Goal: Transaction & Acquisition: Obtain resource

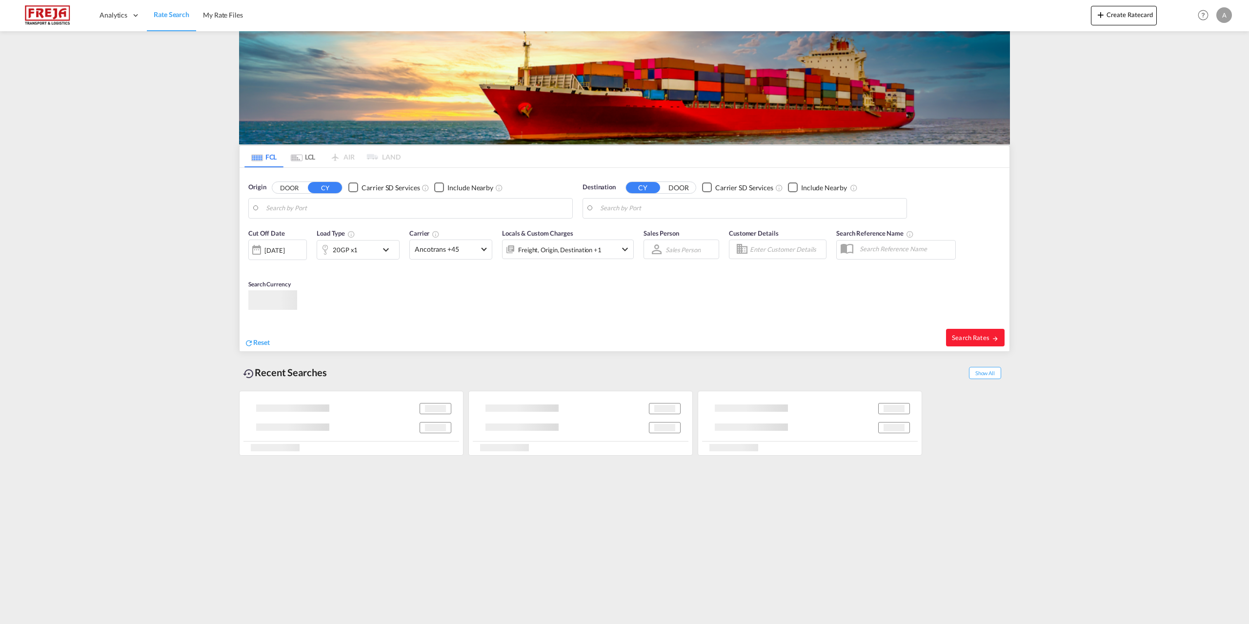
type input "[GEOGRAPHIC_DATA], [GEOGRAPHIC_DATA]"
type input "Hamad, QAHMD"
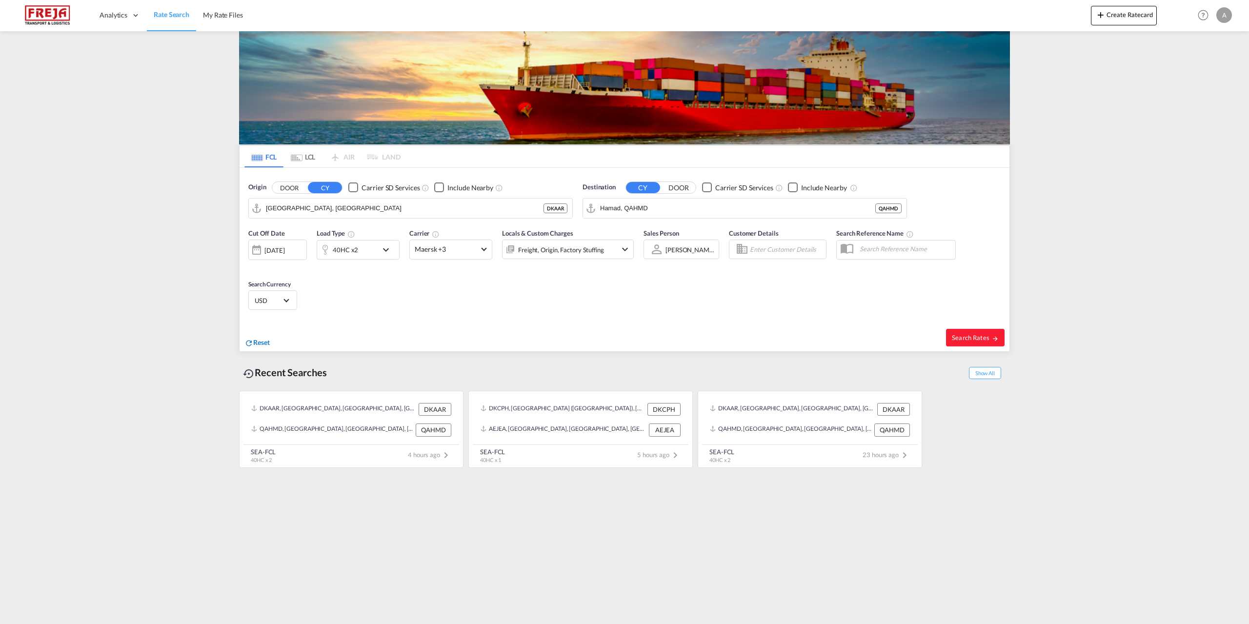
click at [252, 341] on md-icon "icon-refresh" at bounding box center [248, 343] width 9 height 9
click at [363, 211] on body "Analytics Reports Dashboard Rate Search My Rate Files Analytics" at bounding box center [624, 312] width 1249 height 624
click at [326, 237] on div "[GEOGRAPHIC_DATA] ([GEOGRAPHIC_DATA]) Denmark DKCPH" at bounding box center [341, 234] width 185 height 29
type input "[GEOGRAPHIC_DATA] ([GEOGRAPHIC_DATA]), DKCPH"
click at [729, 206] on body "Analytics Reports Dashboard Rate Search My Rate Files Analytics" at bounding box center [624, 312] width 1249 height 624
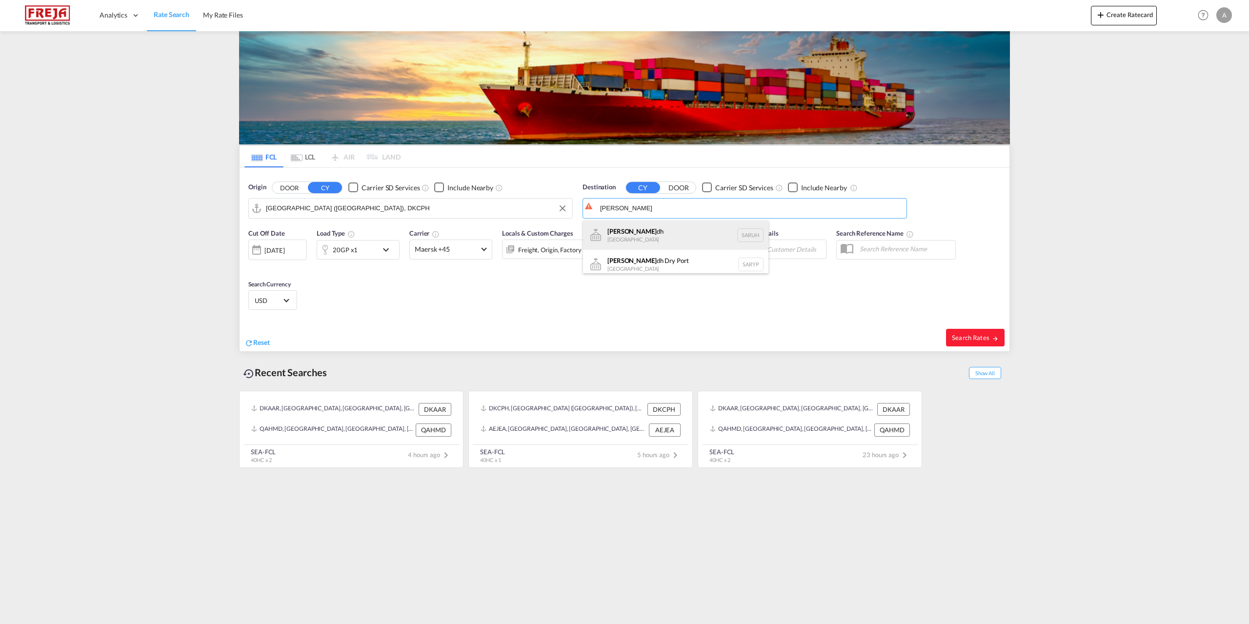
click at [660, 242] on div "[PERSON_NAME] dh [GEOGRAPHIC_DATA] [GEOGRAPHIC_DATA]" at bounding box center [675, 234] width 185 height 29
type input "[GEOGRAPHIC_DATA], [GEOGRAPHIC_DATA]"
click at [484, 247] on span at bounding box center [483, 247] width 5 height 5
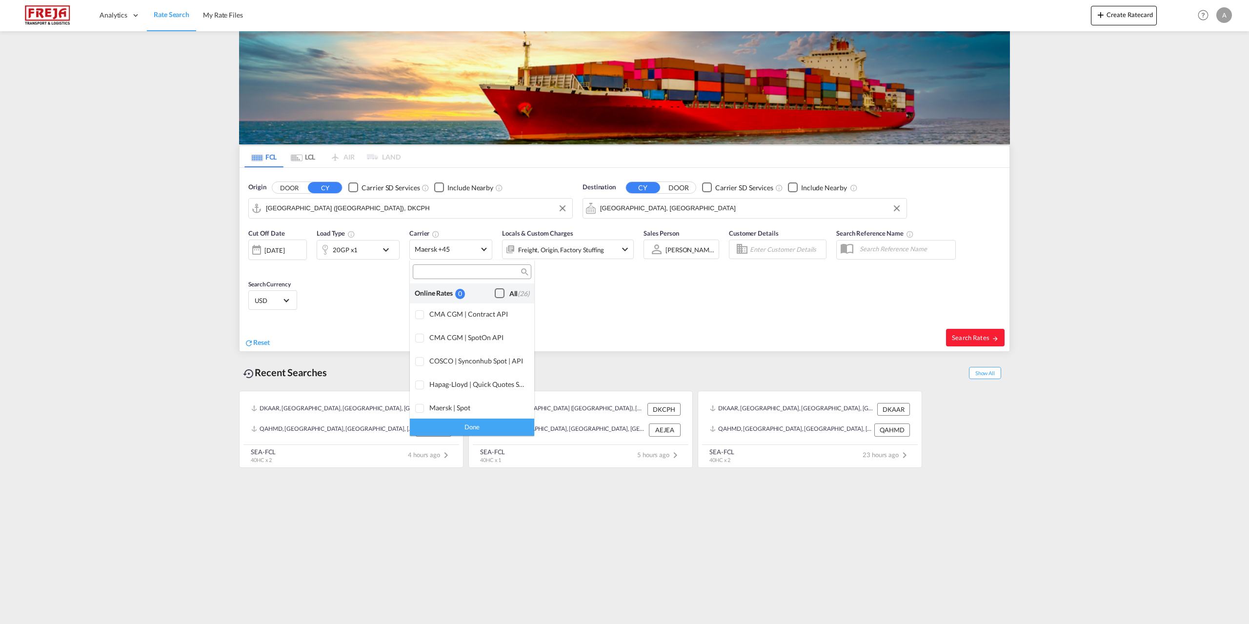
click at [495, 291] on div "Checkbox No Ink" at bounding box center [500, 293] width 10 height 10
click at [476, 424] on div "Done" at bounding box center [472, 427] width 124 height 17
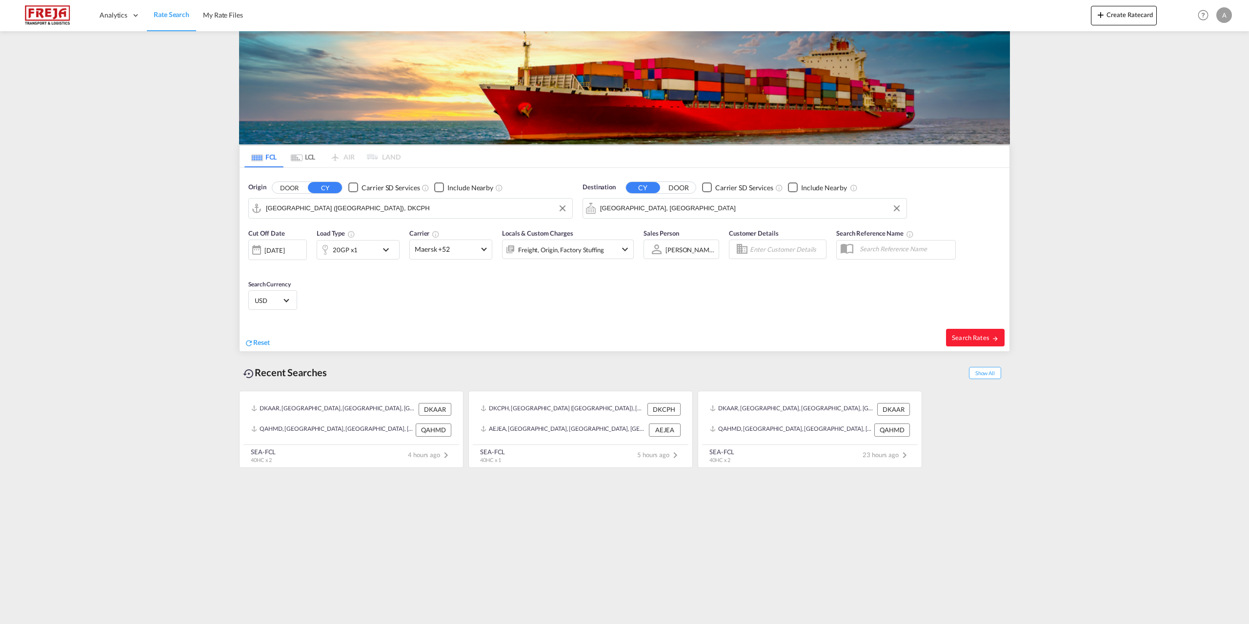
click at [630, 247] on md-icon "icon-chevron-down" at bounding box center [625, 249] width 12 height 12
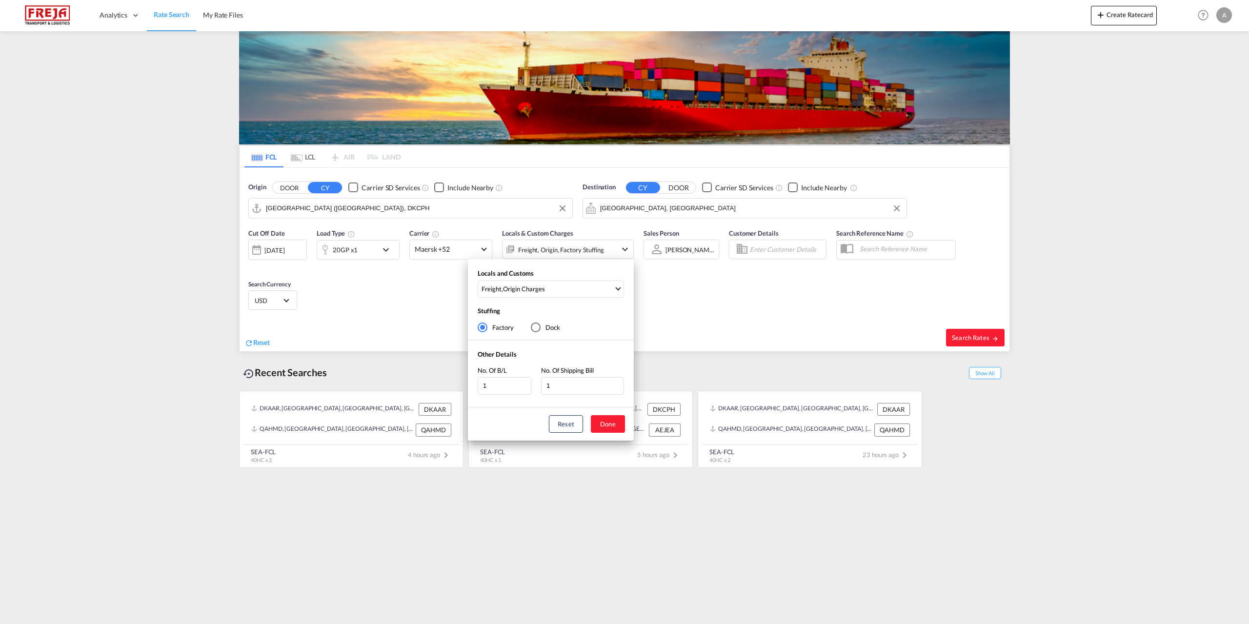
click at [630, 247] on div "Locals and Customs Freight , Origin Charges Clear All Select All Freight Origin…" at bounding box center [624, 312] width 1249 height 624
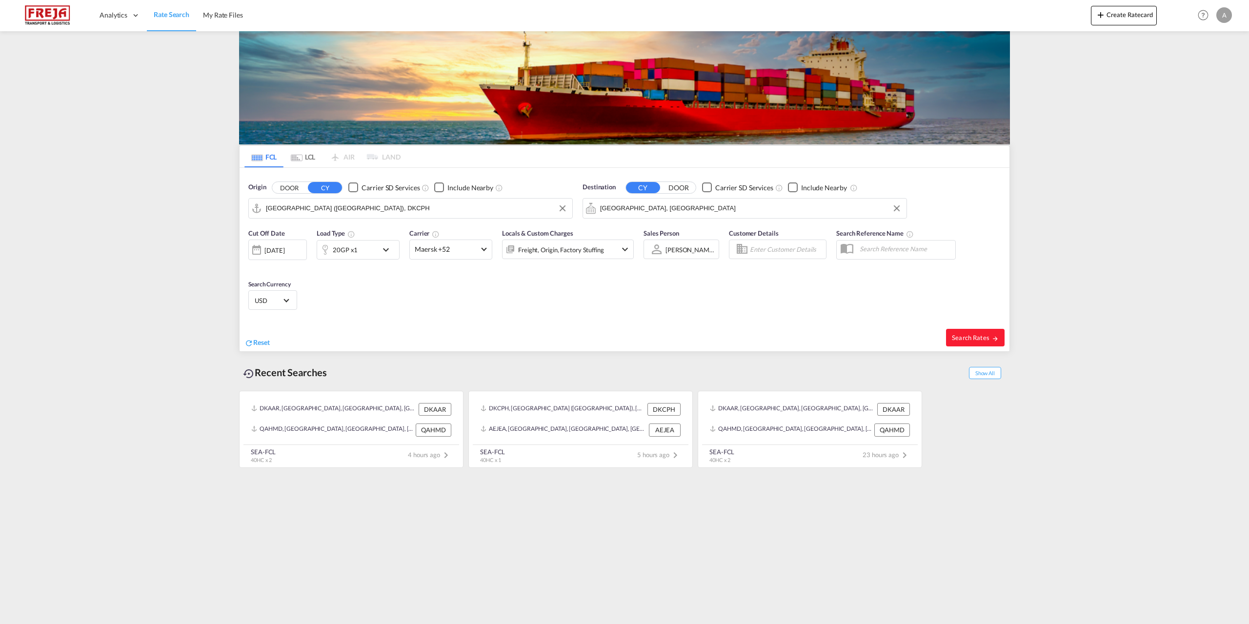
click at [387, 250] on md-icon "icon-chevron-down" at bounding box center [388, 250] width 17 height 12
click at [294, 290] on span "Choose: \a20GP" at bounding box center [295, 290] width 5 height 5
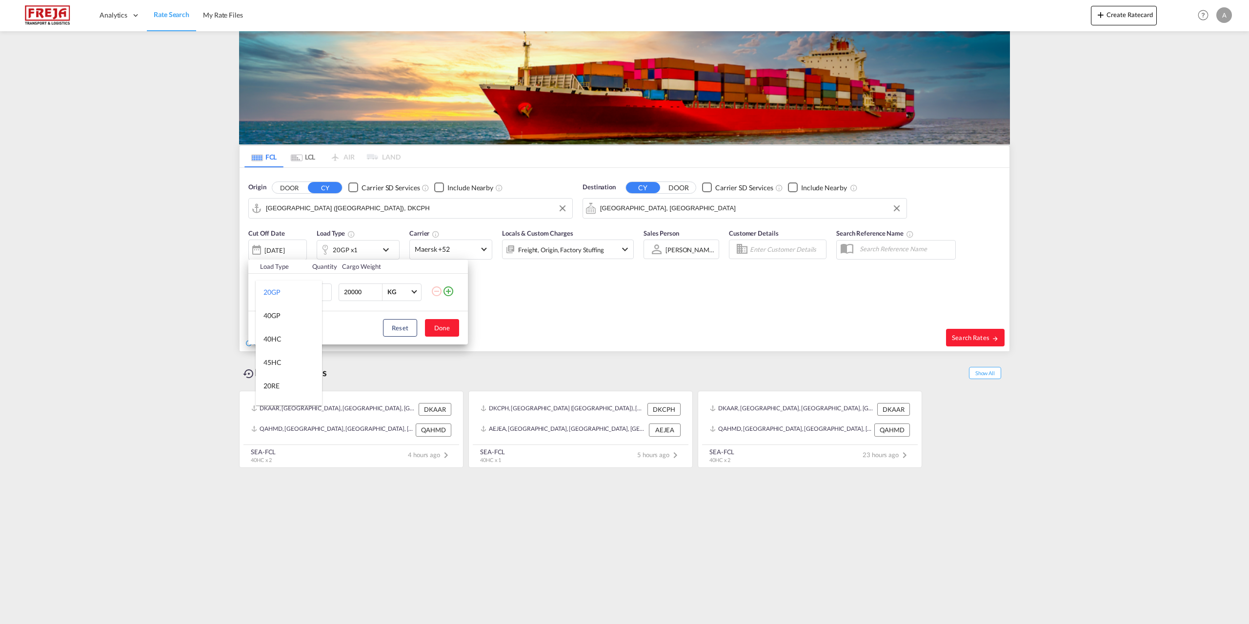
click at [451, 290] on md-backdrop at bounding box center [624, 312] width 1249 height 624
click at [448, 290] on md-icon "icon-plus-circle-outline" at bounding box center [448, 291] width 12 height 12
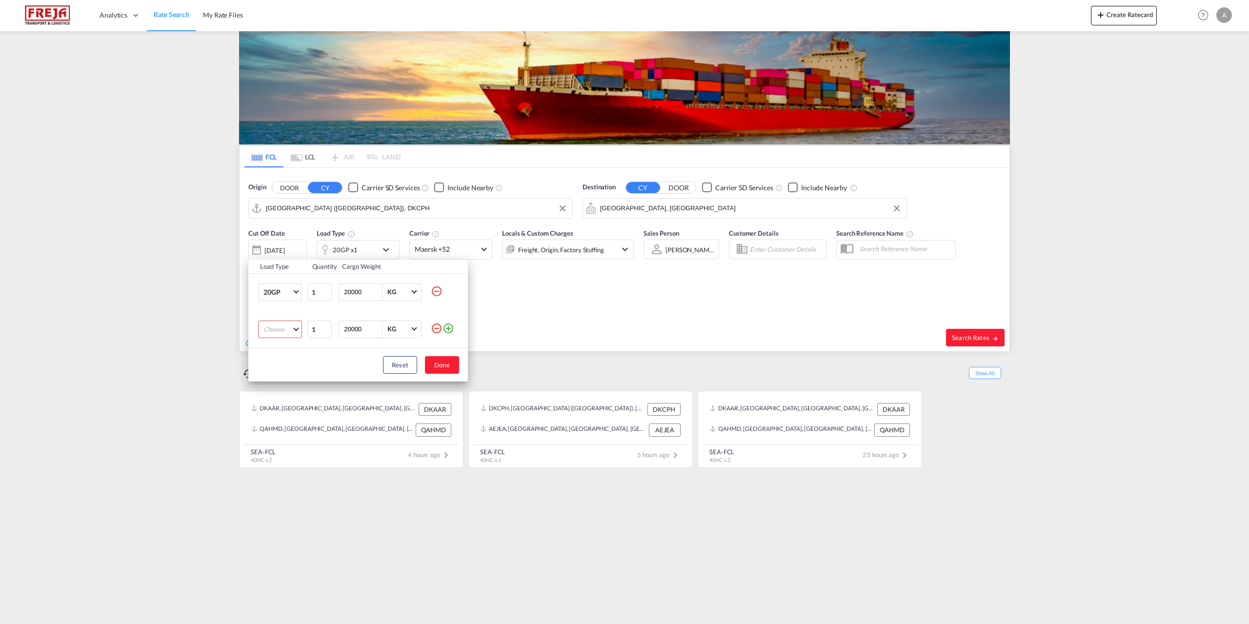
click at [297, 326] on md-select "Choose 20GP 40GP 40HC 45HC 20RE 40RE 40HR 20OT 40OT 20FR 40FR 40NR 20NR 45S 20T…" at bounding box center [280, 329] width 44 height 18
click at [279, 373] on div "40HC" at bounding box center [271, 376] width 17 height 9
click at [432, 366] on button "Done" at bounding box center [442, 365] width 34 height 18
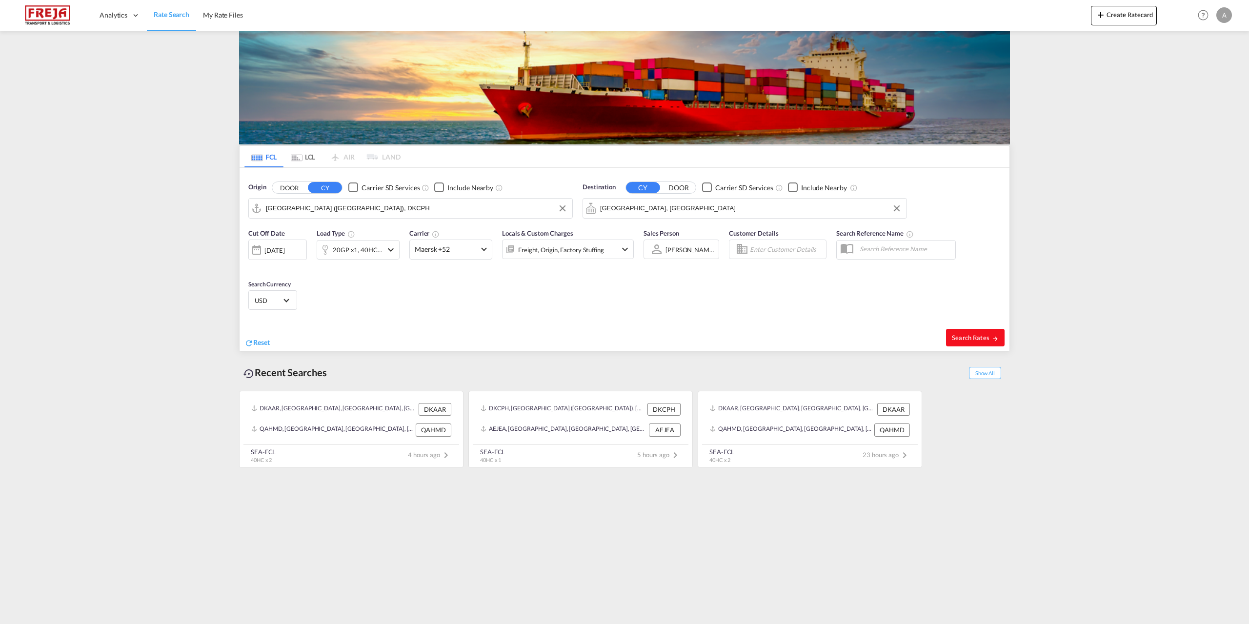
click at [966, 334] on span "Search Rates" at bounding box center [975, 338] width 47 height 8
type input "DKCPH to SARUH / [DATE]"
